Goal: Use online tool/utility: Use online tool/utility

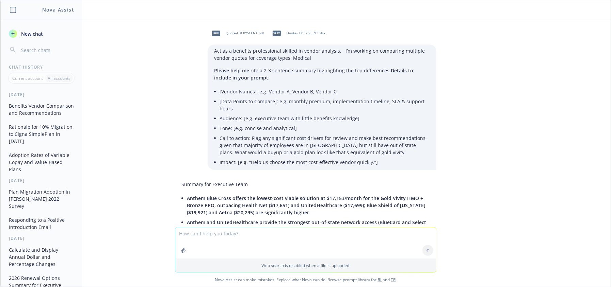
scroll to position [7529, 0]
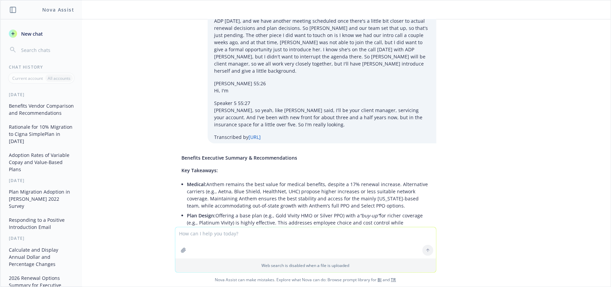
click at [218, 240] on textarea at bounding box center [305, 243] width 261 height 31
click at [214, 241] on textarea at bounding box center [305, 243] width 261 height 31
paste textarea "Lor ip d sitametc adipiscingel seddoei te incidi utlabore. E’d magnaal en admin…"
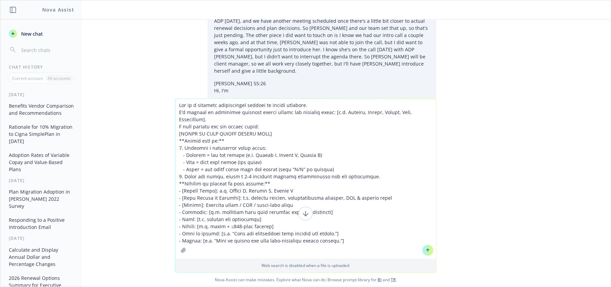
type textarea "Lor ip d sitametc adipiscingel seddoei te incidi utlabore. E’d magnaal en admin…"
click at [542, 147] on div "Web search is disabled when a file is uploaded Nova Assist can make mistakes. E…" at bounding box center [305, 193] width 610 height 188
drag, startPoint x: 372, startPoint y: 247, endPoint x: 164, endPoint y: 85, distance: 263.5
click at [158, 84] on div "pdf Quote-LUCKYSCENT.pdf xlsx Quote-LUCKYSCENT.xlsx Act as a benefits professio…" at bounding box center [305, 153] width 610 height 268
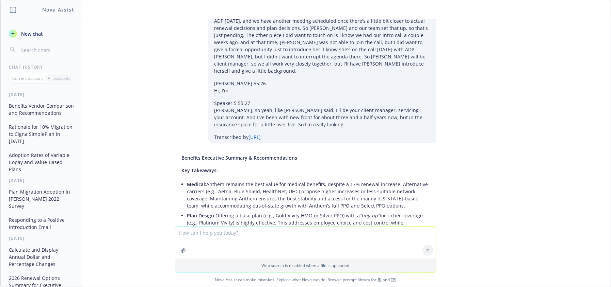
drag, startPoint x: 401, startPoint y: 222, endPoint x: 339, endPoint y: 215, distance: 62.3
click at [355, 244] on textarea at bounding box center [305, 243] width 261 height 32
click at [516, 96] on div "pdf Quote-LUCKYSCENT.pdf xlsx Quote-LUCKYSCENT.xlsx Act as a benefits professio…" at bounding box center [305, 122] width 610 height 207
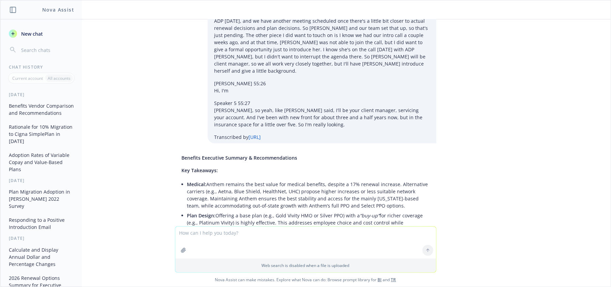
drag, startPoint x: 246, startPoint y: 139, endPoint x: 182, endPoint y: 125, distance: 65.7
copy li "Growth Strategy: With plans to expand in [GEOGRAPHIC_DATA], [GEOGRAPHIC_DATA], …"
drag, startPoint x: 254, startPoint y: 204, endPoint x: 256, endPoint y: 177, distance: 27.3
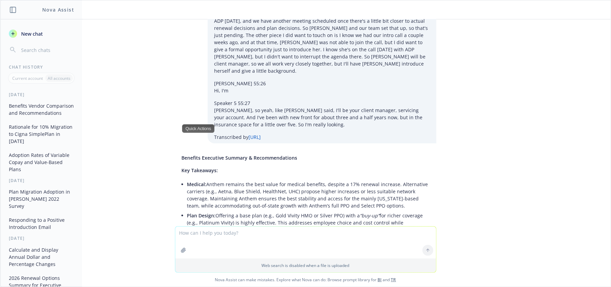
click at [275, 266] on li "Company Contribution: Covering 100% of the employee premium (especially on the …" at bounding box center [308, 278] width 242 height 24
drag, startPoint x: 405, startPoint y: 118, endPoint x: 269, endPoint y: 123, distance: 136.5
click at [278, 180] on ul "Medical: Anthem remains the best value for medical benefits, despite a 17% rene…" at bounding box center [308, 251] width 242 height 142
click at [492, 156] on div "pdf Quote-LUCKYSCENT.pdf xlsx Quote-LUCKYSCENT.xlsx Act as a benefits professio…" at bounding box center [305, 122] width 610 height 207
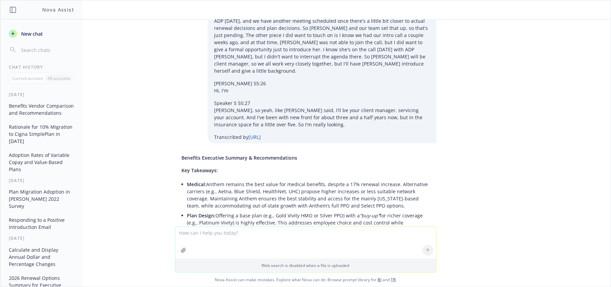
drag, startPoint x: 412, startPoint y: 112, endPoint x: 174, endPoint y: 99, distance: 238.1
copy li "Company Contribution: Covering 100% of the employee premium (especially on the …"
drag, startPoint x: 217, startPoint y: 213, endPoint x: 315, endPoint y: 219, distance: 98.2
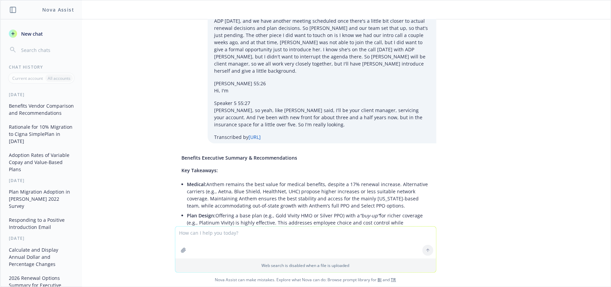
click at [30, 134] on button "Rationale for 10% Migration to Cigna SimplePlan in [DATE]" at bounding box center [41, 134] width 70 height 26
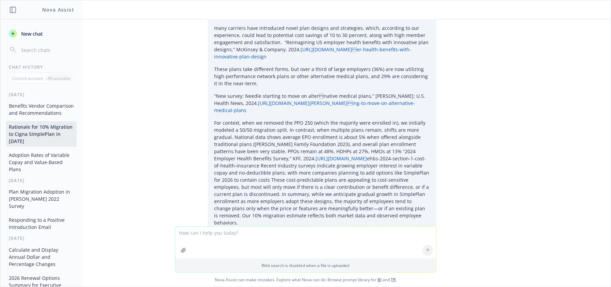
scroll to position [0, 0]
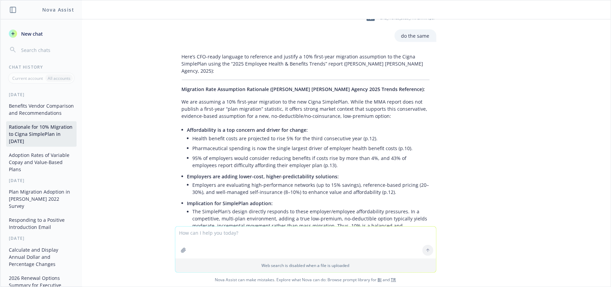
click at [43, 110] on button "Benefits Vendor Comparison and Recommendations" at bounding box center [41, 109] width 70 height 18
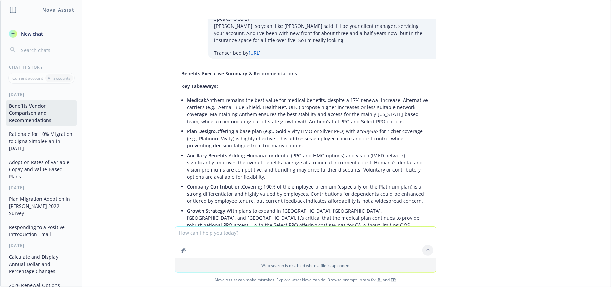
scroll to position [7629, 0]
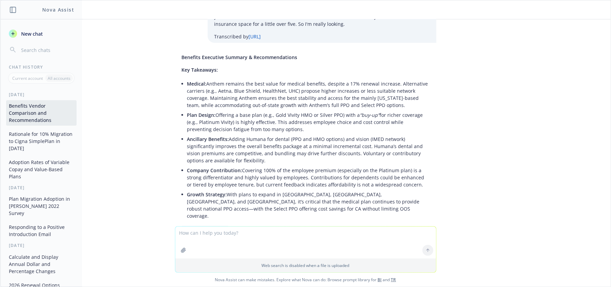
drag, startPoint x: 176, startPoint y: 50, endPoint x: 442, endPoint y: 192, distance: 300.8
click at [437, 192] on div "pdf Quote-LUCKYSCENT.pdf xlsx Quote-LUCKYSCENT.xlsx Act as a benefits professio…" at bounding box center [305, 122] width 610 height 207
copy div "Loremipsumdolor: Sitamet: Cons adip Elitse doe temporin utlaboreetdol magn Aliq…"
click at [158, 141] on div "pdf Quote-LUCKYSCENT.pdf xlsx Quote-LUCKYSCENT.xlsx Act as a benefits professio…" at bounding box center [305, 122] width 610 height 207
click at [200, 55] on div "Benefits Executive Summary & Recommendations Key Takeaways: Medical: Anthem rem…" at bounding box center [305, 218] width 261 height 334
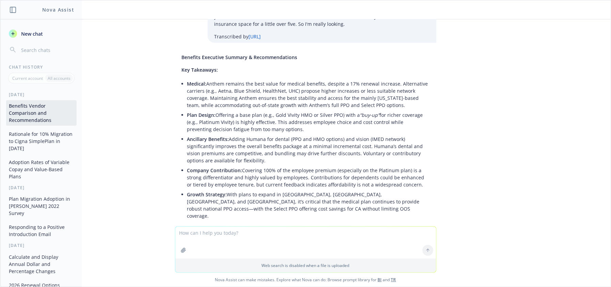
drag, startPoint x: 262, startPoint y: 46, endPoint x: 252, endPoint y: 56, distance: 13.5
click at [262, 227] on p "Recommendations:" at bounding box center [306, 230] width 248 height 7
click at [187, 227] on span "Recommendations:" at bounding box center [204, 230] width 45 height 6
drag, startPoint x: 183, startPoint y: 65, endPoint x: 408, endPoint y: 172, distance: 249.4
click at [442, 193] on div "pdf Quote-LUCKYSCENT.pdf xlsx Quote-LUCKYSCENT.xlsx Act as a benefits professio…" at bounding box center [305, 122] width 610 height 207
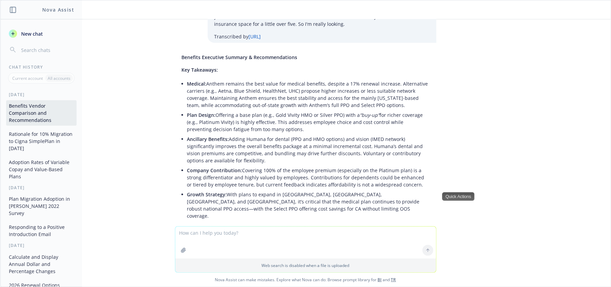
copy div "Loremip: Dolo sita Consec adi elitsedd eiusmodtempor inci Utlabo ETD (mag AL en…"
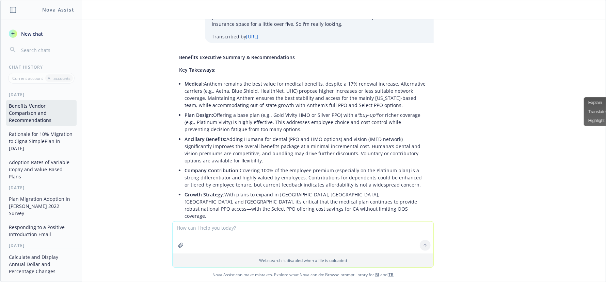
click at [190, 237] on textarea at bounding box center [302, 238] width 261 height 32
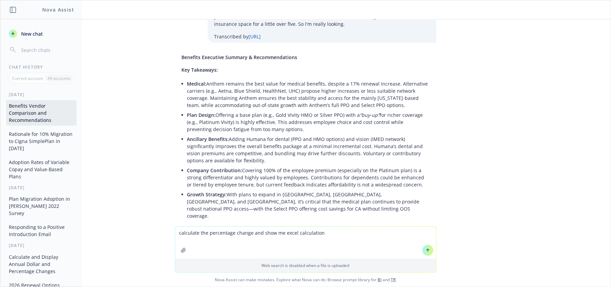
paste textarea
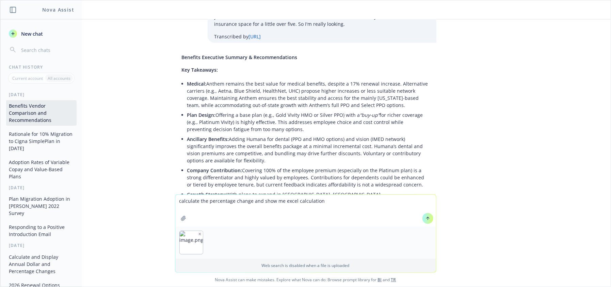
type textarea "calculate the percentage change and show me excel calculation"
click at [428, 218] on icon at bounding box center [428, 218] width 0 height 3
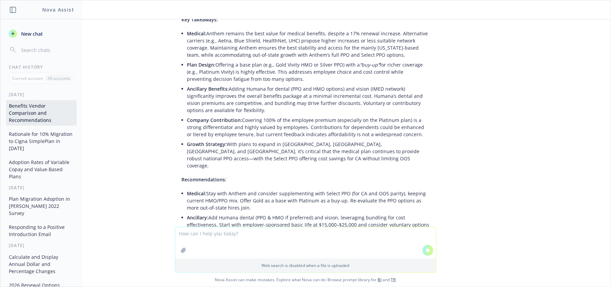
scroll to position [7658, 0]
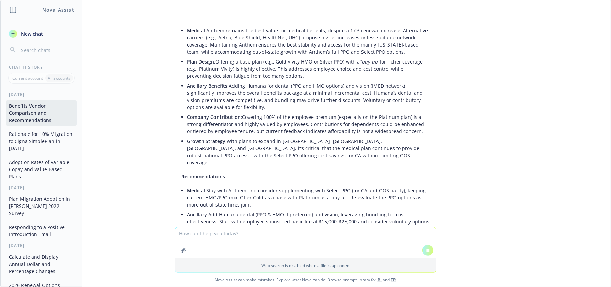
click at [200, 235] on textarea at bounding box center [305, 243] width 261 height 31
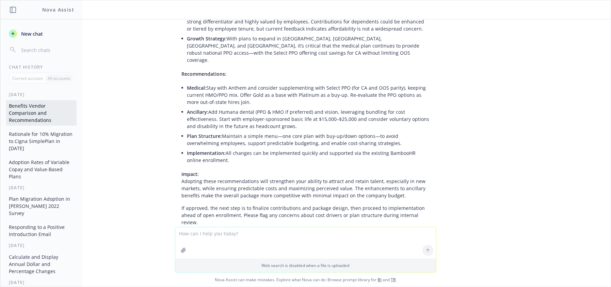
scroll to position [7789, 0]
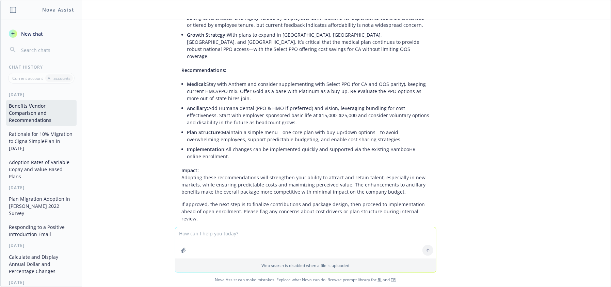
click at [248, 237] on textarea at bounding box center [305, 243] width 261 height 31
click at [191, 237] on textarea at bounding box center [305, 243] width 261 height 31
type textarea "g"
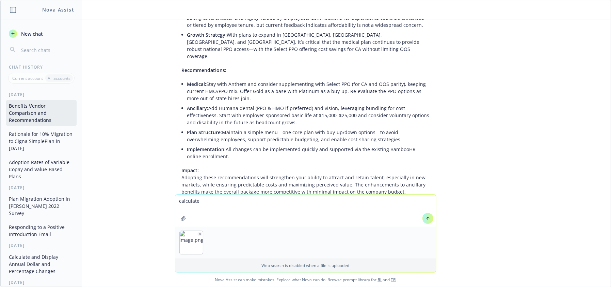
click at [200, 200] on textarea "calculate" at bounding box center [305, 211] width 261 height 32
type textarea "calculate PEPY and show excel formula"
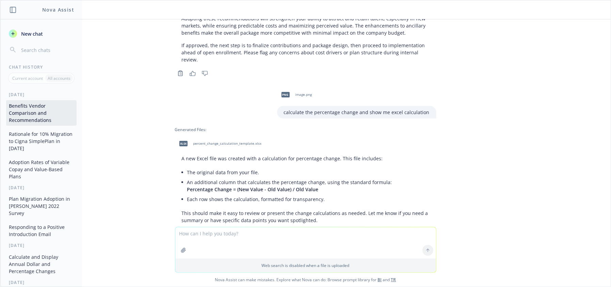
scroll to position [7950, 0]
click at [256, 232] on textarea at bounding box center [305, 243] width 261 height 31
click at [220, 267] on p "Web search is disabled when a file is uploaded" at bounding box center [305, 266] width 252 height 6
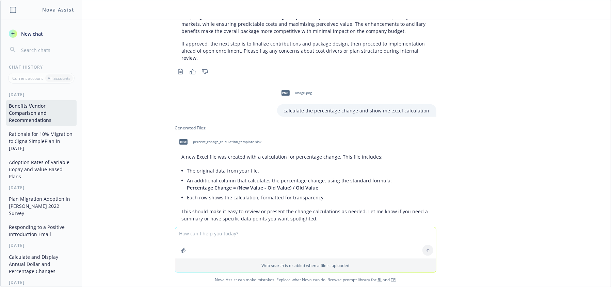
click at [423, 278] on span "Nova Assist can make mistakes. Explore what Nova can do: Browse prompt library …" at bounding box center [305, 280] width 605 height 14
drag, startPoint x: 242, startPoint y: 197, endPoint x: 241, endPoint y: 183, distance: 13.6
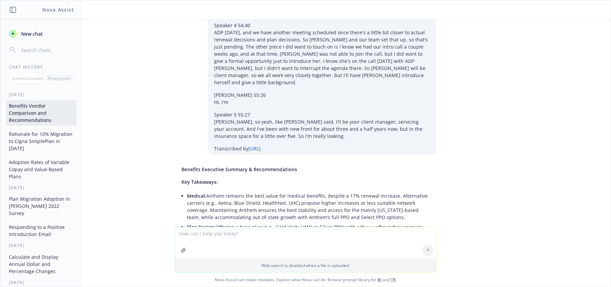
scroll to position [7583, 0]
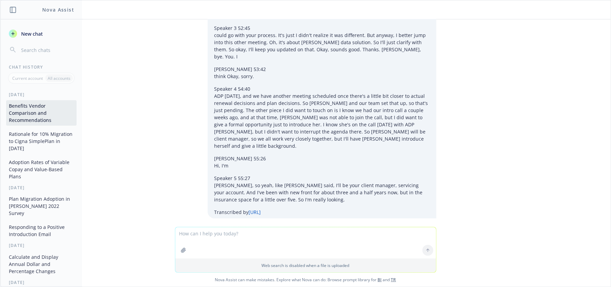
scroll to position [7538, 0]
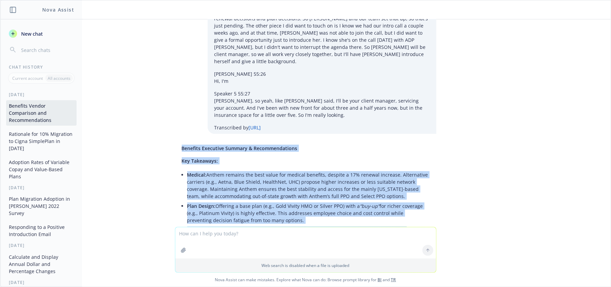
drag, startPoint x: 177, startPoint y: 112, endPoint x: 256, endPoint y: 132, distance: 81.4
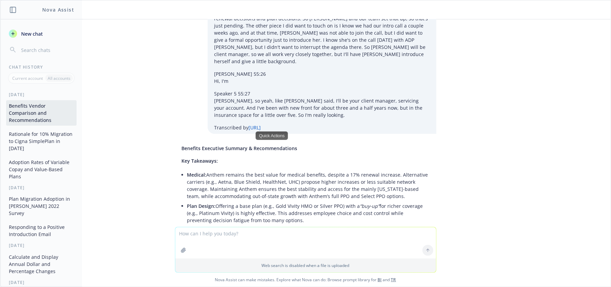
drag, startPoint x: 491, startPoint y: 148, endPoint x: 555, endPoint y: 148, distance: 64.6
click at [491, 148] on div "pdf Quote-LUCKYSCENT.pdf xlsx Quote-LUCKYSCENT.xlsx Act as a benefits professio…" at bounding box center [305, 123] width 610 height 208
drag, startPoint x: 260, startPoint y: 204, endPoint x: 479, endPoint y: 216, distance: 220.1
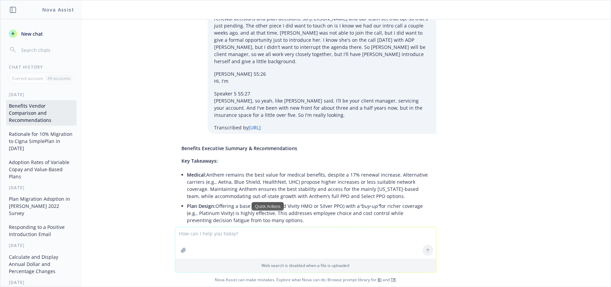
click at [264, 205] on div "Quick Actions" at bounding box center [267, 206] width 32 height 9
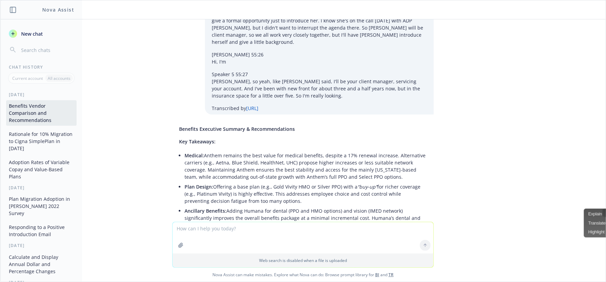
drag, startPoint x: 553, startPoint y: 210, endPoint x: 545, endPoint y: 211, distance: 7.9
click at [552, 211] on div "pdf Quote-LUCKYSCENT.pdf xlsx Quote-LUCKYSCENT.xlsx Act as a benefits professio…" at bounding box center [302, 120] width 605 height 203
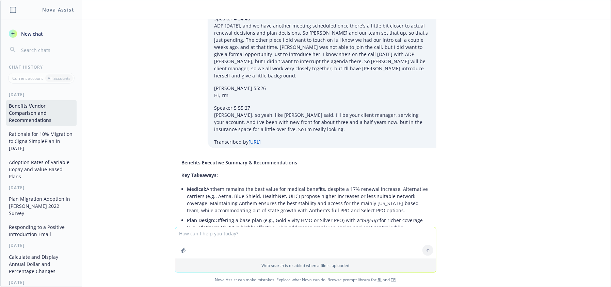
scroll to position [7511, 0]
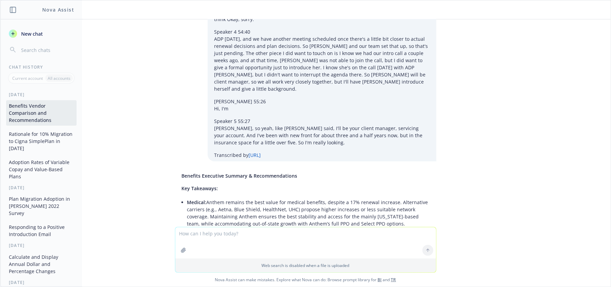
click at [262, 229] on li "Plan Design: Offering a base plan (e.g., Gold Vivity HMO or Silver PPO) with a …" at bounding box center [308, 241] width 242 height 24
click at [187, 255] on span "Ancillary Benefits:" at bounding box center [208, 258] width 42 height 6
drag, startPoint x: 259, startPoint y: 158, endPoint x: 166, endPoint y: 85, distance: 118.8
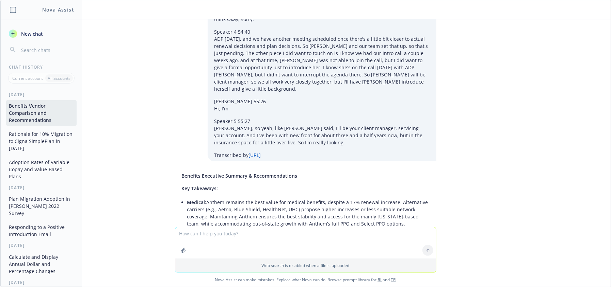
copy ul "Ancillary Benefits: Adding Humana for dental (PPO and HMO options) and vision (…"
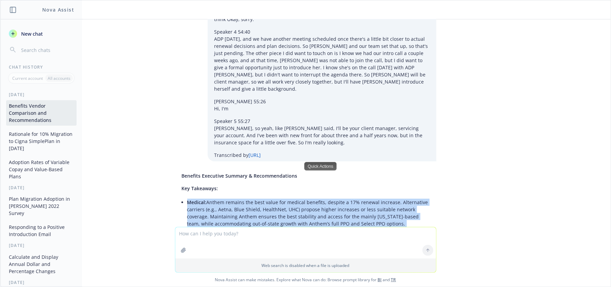
drag, startPoint x: 242, startPoint y: 159, endPoint x: 177, endPoint y: 28, distance: 146.5
click at [187, 198] on ul "Medical: Anthem remains the best value for medical benefits, despite a 17% rene…" at bounding box center [308, 269] width 242 height 142
copy ul "Loremip: Dolors ametcon adi elit seddo eiu tempori utlabore, etdolor m 89% aliq…"
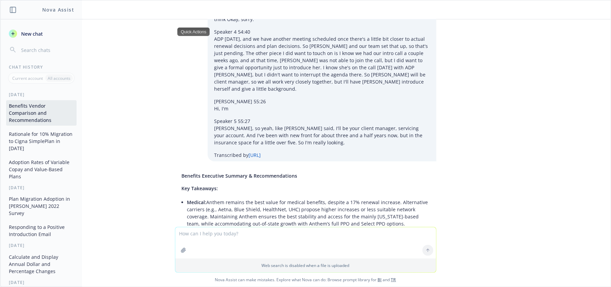
click at [273, 243] on textarea at bounding box center [305, 243] width 261 height 31
paste textarea "Loremip: Dolors ametcon adi elit seddo eiu tempori utlabore, etdolor m 59% aliq…"
type textarea "loremips Dolorsi: Ametco adipisc eli sedd eiusm tem incidid utlabore, etdolor m…"
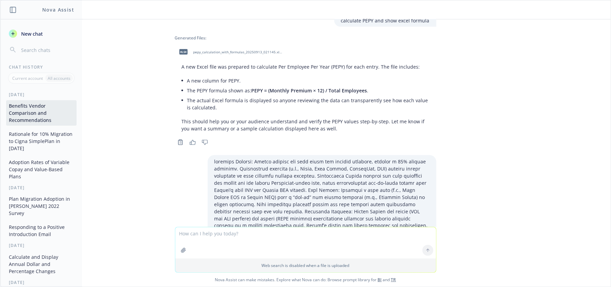
scroll to position [8203, 0]
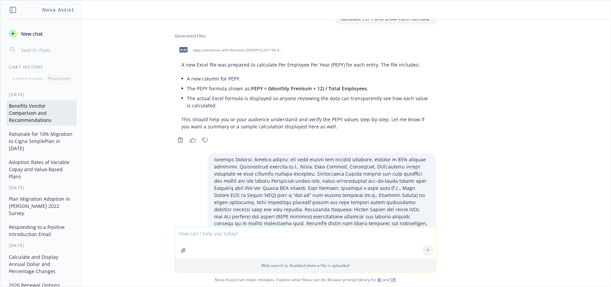
drag, startPoint x: 183, startPoint y: 109, endPoint x: 293, endPoint y: 193, distance: 138.2
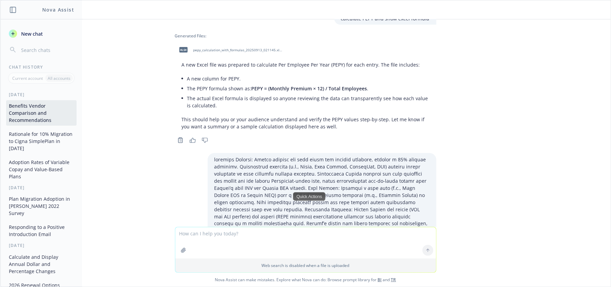
copy ul "Medical: Anthem offers the best value and network coverage for a mainly [US_STA…"
drag, startPoint x: 209, startPoint y: 175, endPoint x: 220, endPoint y: 178, distance: 12.2
click at [518, 201] on div "pdf Quote-LUCKYSCENT.pdf xlsx Quote-LUCKYSCENT.xlsx Act as a benefits professio…" at bounding box center [305, 123] width 610 height 208
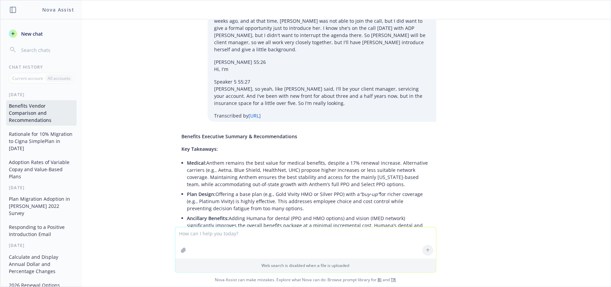
scroll to position [7605, 0]
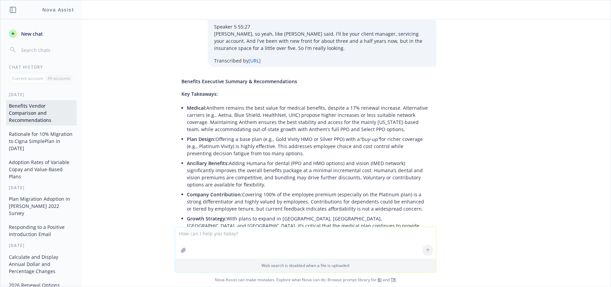
click at [182, 251] on span "Recommendations:" at bounding box center [204, 254] width 45 height 6
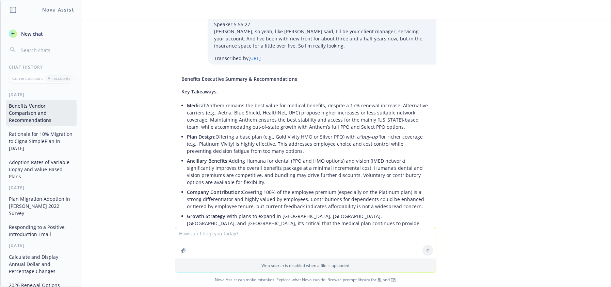
drag, startPoint x: 177, startPoint y: 74, endPoint x: 425, endPoint y: 164, distance: 264.2
click at [425, 164] on div "Benefits Executive Summary & Recommendations Key Takeaways: Medical: Anthem rem…" at bounding box center [305, 240] width 261 height 334
copy div "Recommendations: Medical: Stay with Anthem and consider supplementing with Sele…"
click at [225, 240] on textarea at bounding box center [305, 243] width 261 height 31
paste textarea "Recommendations: Medical: Stay with Anthem and consider supplementing with Sele…"
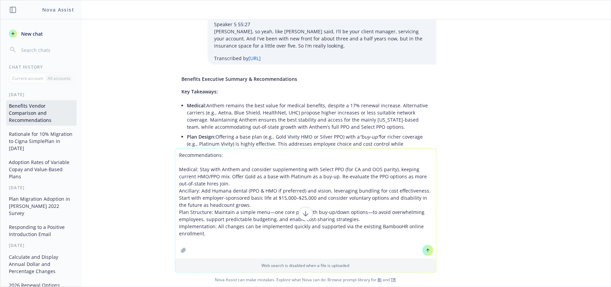
click at [240, 157] on textarea "Recommendations: Medical: Stay with Anthem and consider supplementing with Sele…" at bounding box center [305, 204] width 261 height 110
click at [211, 243] on textarea "Recommendations: Medical: Stay with Anthem and consider supplementing with Sele…" at bounding box center [305, 204] width 261 height 110
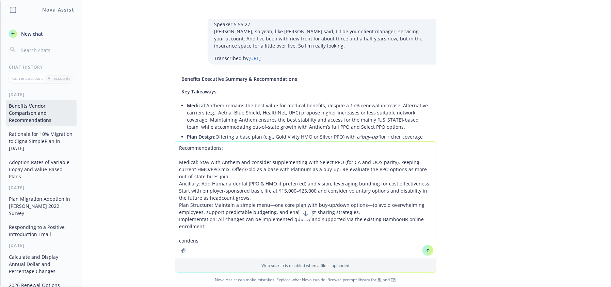
type textarea "Recommendations: Medical: Stay with Anthem and consider supplementing with Sele…"
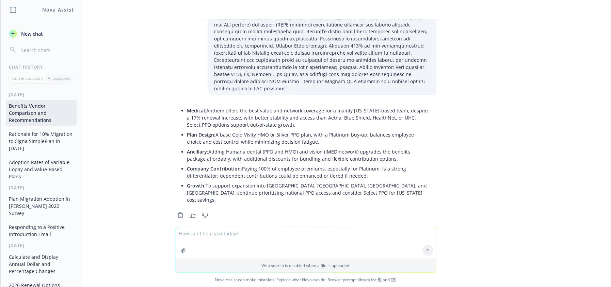
scroll to position [8400, 0]
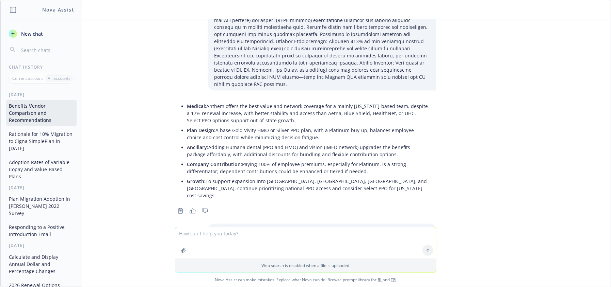
drag, startPoint x: 182, startPoint y: 131, endPoint x: 411, endPoint y: 192, distance: 237.3
copy ul "Medical: Retain Anthem and consider adding Select PPO for [US_STATE] and out-of…"
click at [303, 235] on textarea at bounding box center [305, 243] width 261 height 31
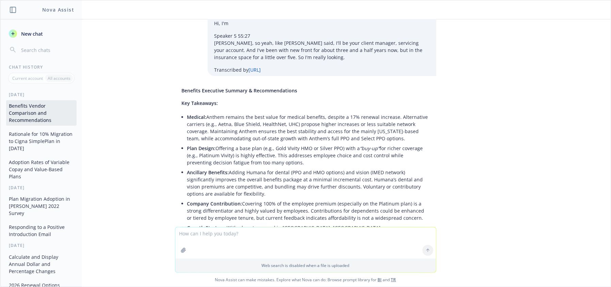
scroll to position [7715, 0]
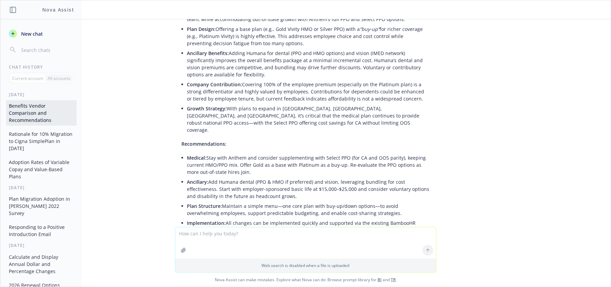
drag, startPoint x: 179, startPoint y: 212, endPoint x: 441, endPoint y: 108, distance: 282.0
click at [441, 108] on div "pdf Quote-LUCKYSCENT.pdf xlsx Quote-LUCKYSCENT.xlsx Act as a benefits professio…" at bounding box center [305, 123] width 610 height 208
copy div "mpact: Adopting these recommendations will strengthen your ability to attract a…"
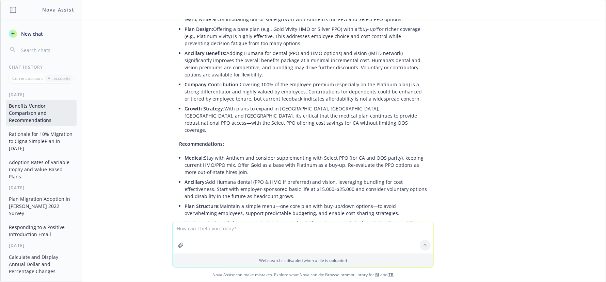
click at [582, 129] on div "pdf Quote-LUCKYSCENT.pdf xlsx Quote-LUCKYSCENT.xlsx Act as a benefits professio…" at bounding box center [302, 120] width 605 height 203
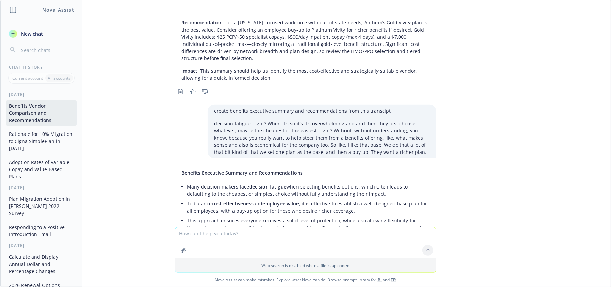
scroll to position [0, 0]
